Goal: Information Seeking & Learning: Learn about a topic

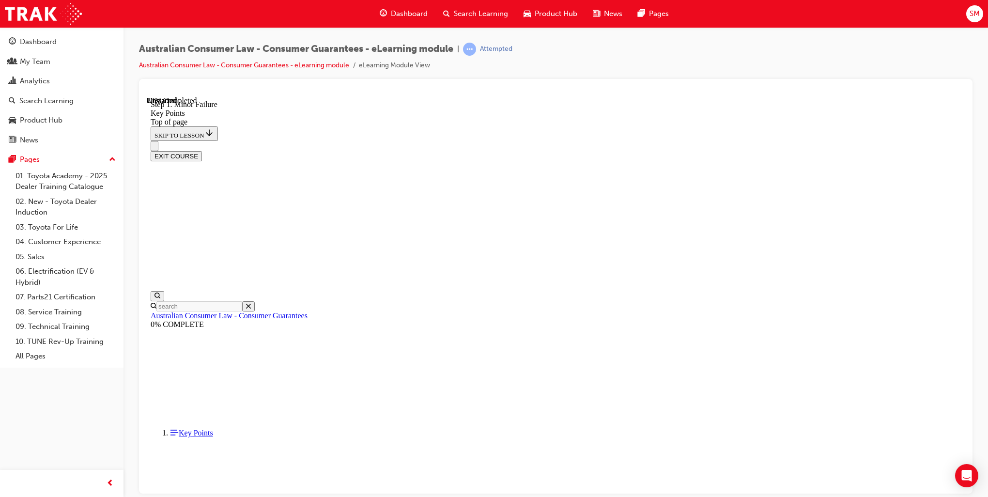
scroll to position [1804, 0]
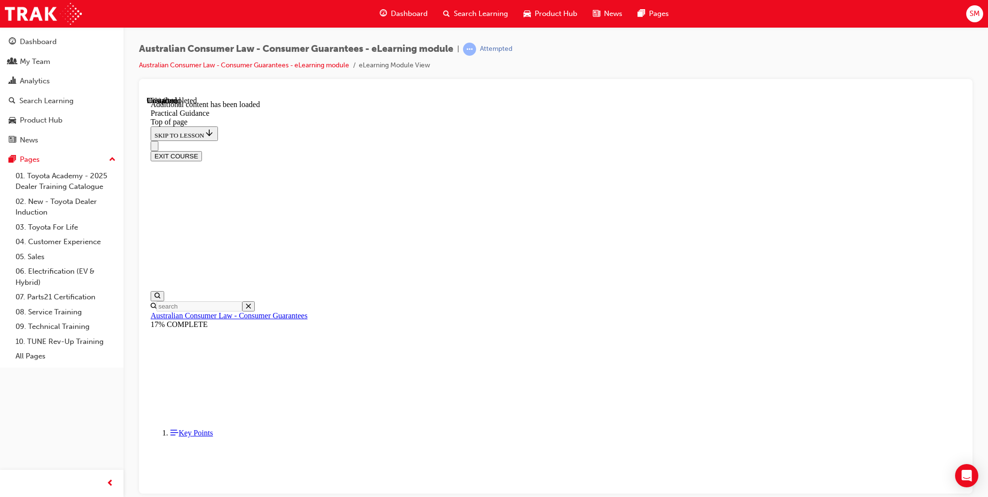
scroll to position [2517, 0]
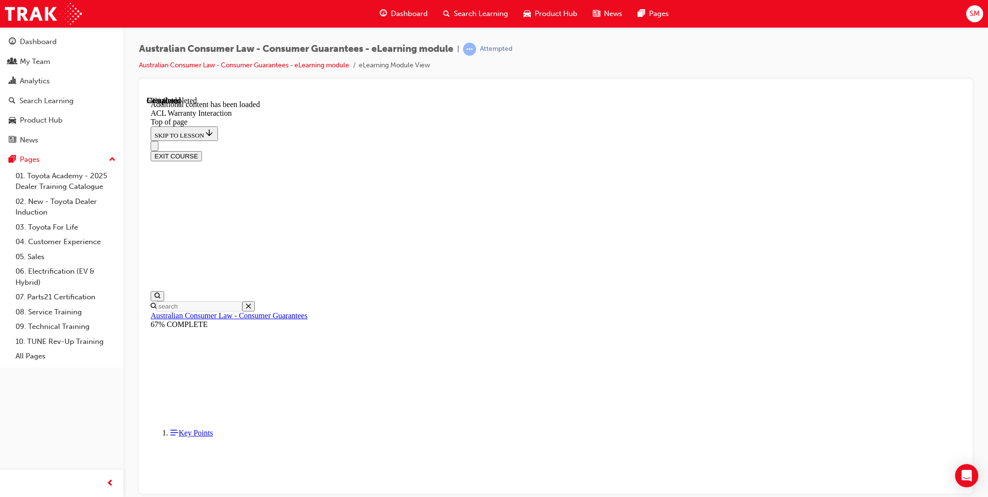
scroll to position [536, 0]
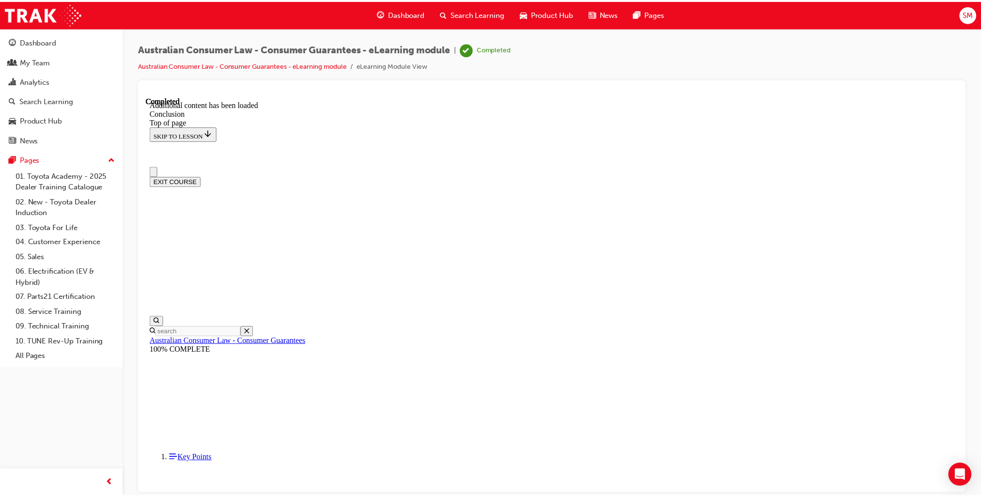
scroll to position [29, 0]
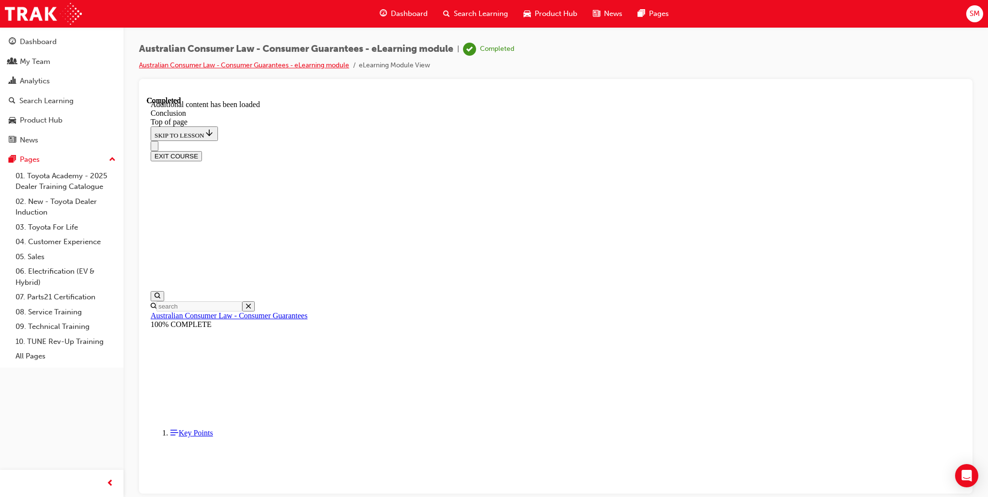
click at [239, 63] on link "Australian Consumer Law - Consumer Guarantees - eLearning module" at bounding box center [244, 65] width 210 height 8
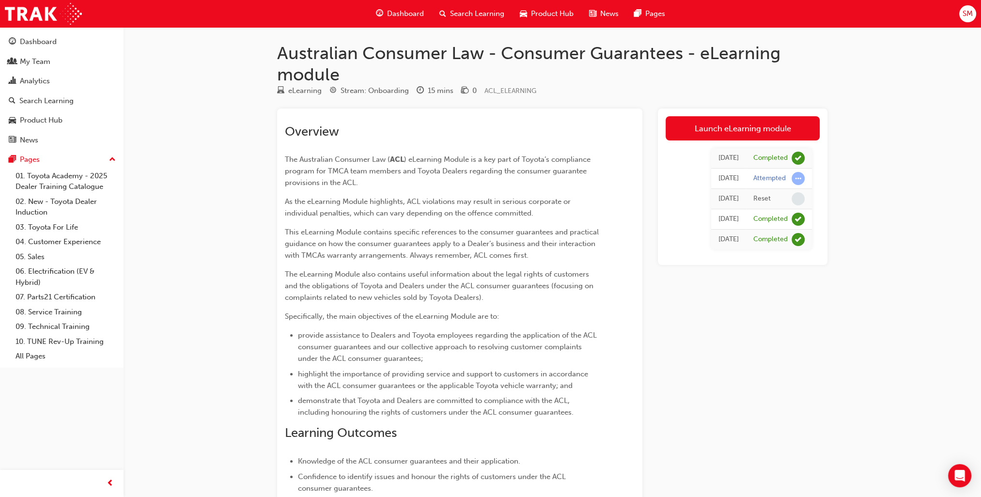
click at [462, 16] on span "Search Learning" at bounding box center [477, 13] width 54 height 11
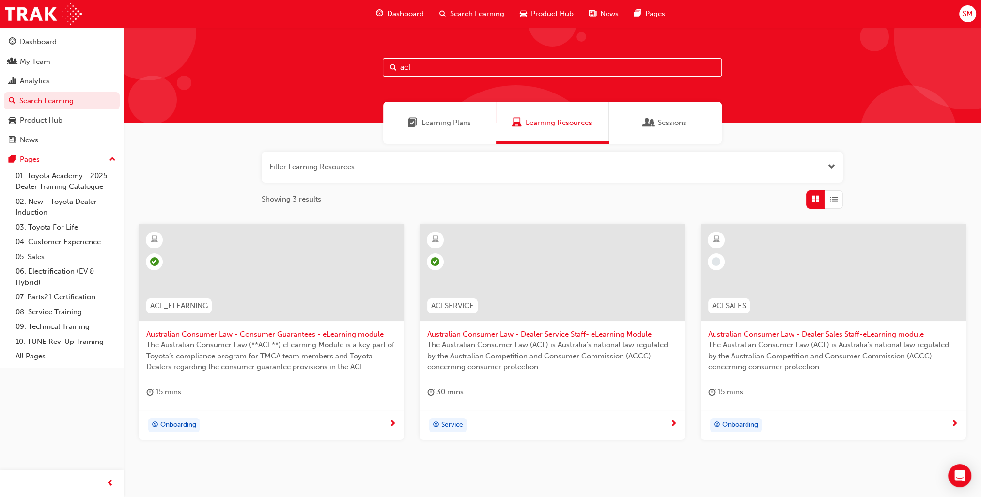
click at [297, 332] on span "Australian Consumer Law - Consumer Guarantees - eLearning module" at bounding box center [271, 334] width 250 height 11
